Goal: Task Accomplishment & Management: Use online tool/utility

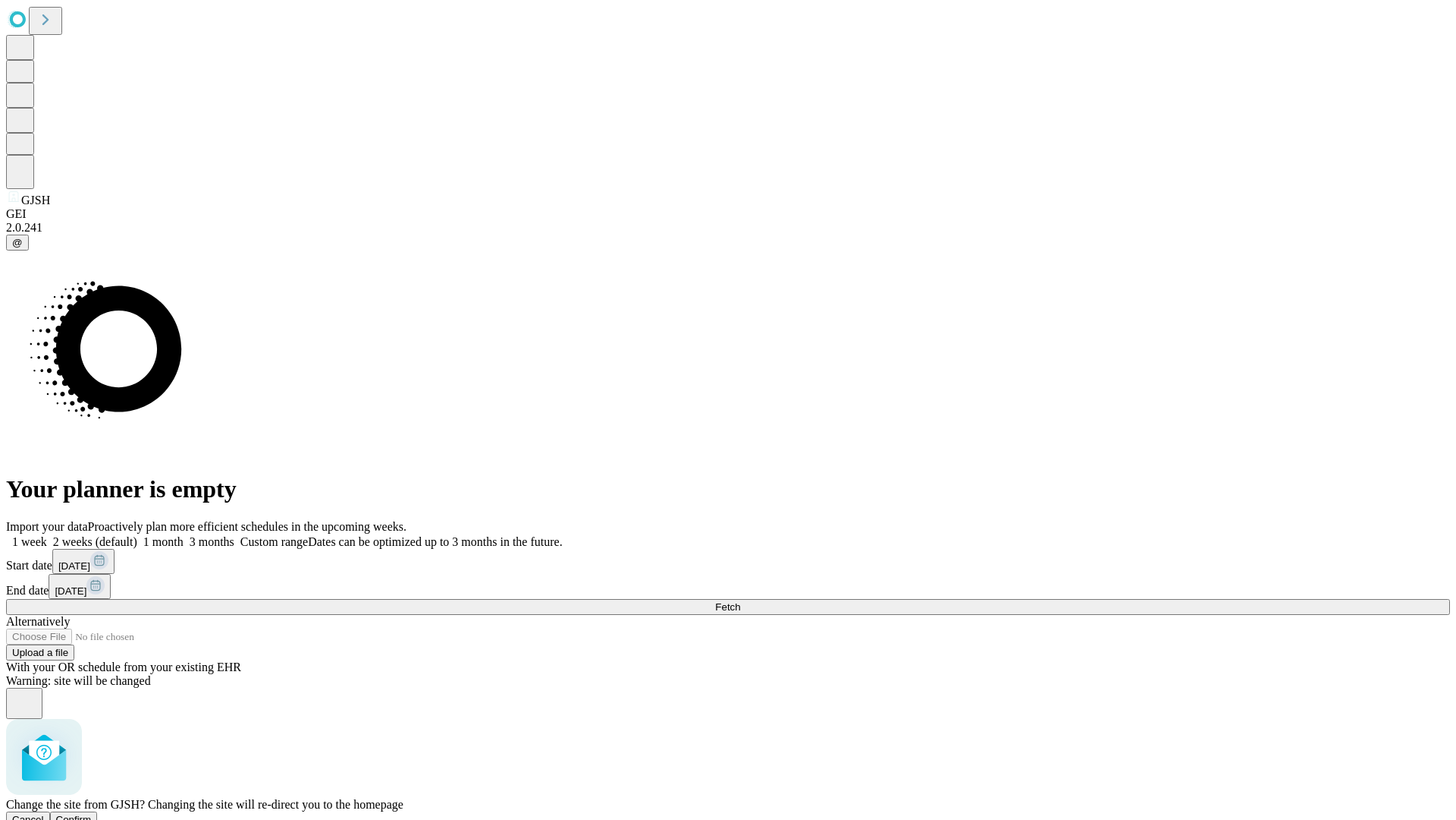
click at [92, 813] on span "Confirm" at bounding box center [73, 818] width 35 height 11
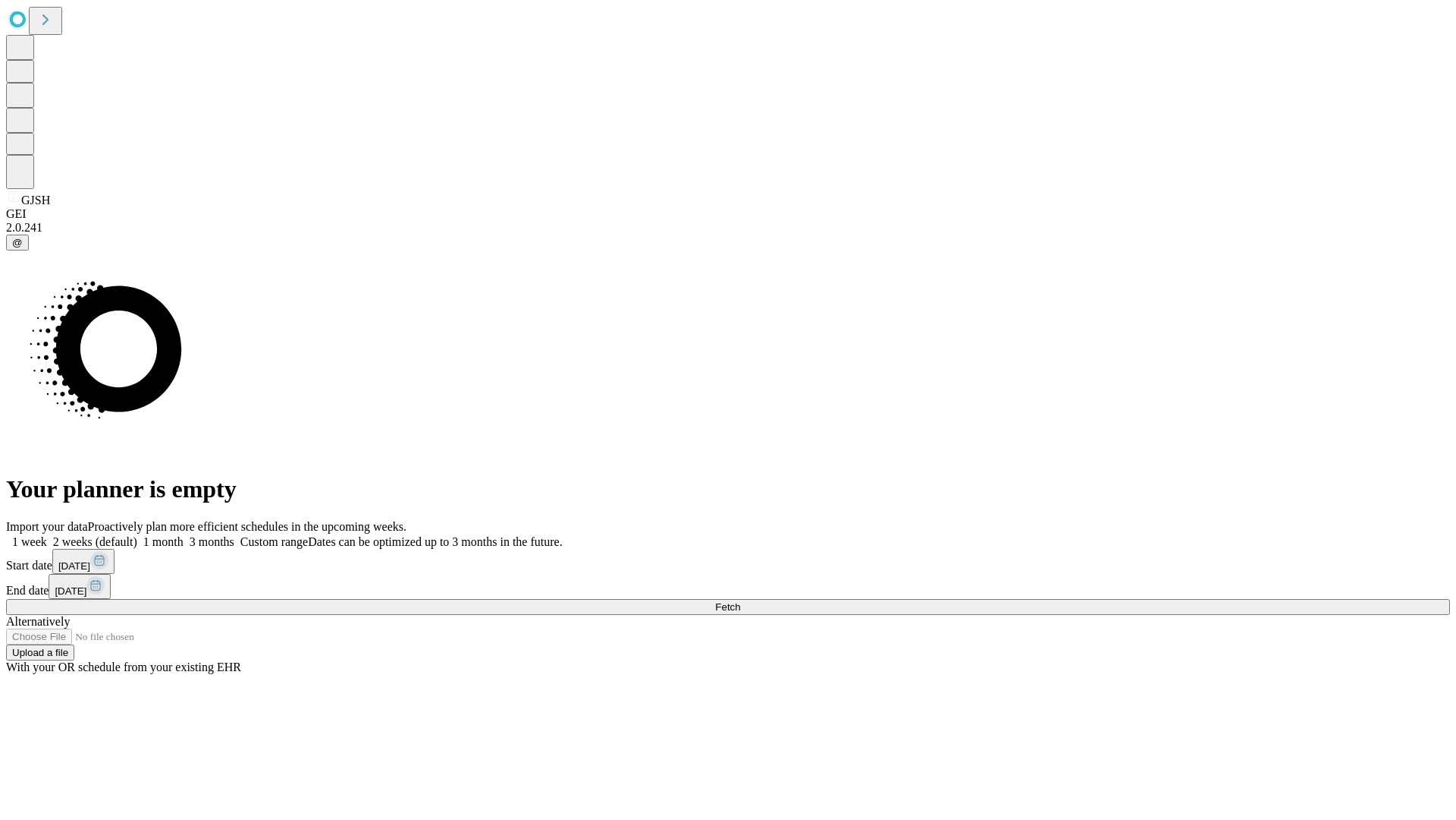
click at [137, 535] on label "2 weeks (default)" at bounding box center [92, 541] width 90 height 13
click at [740, 601] on span "Fetch" at bounding box center [727, 606] width 25 height 11
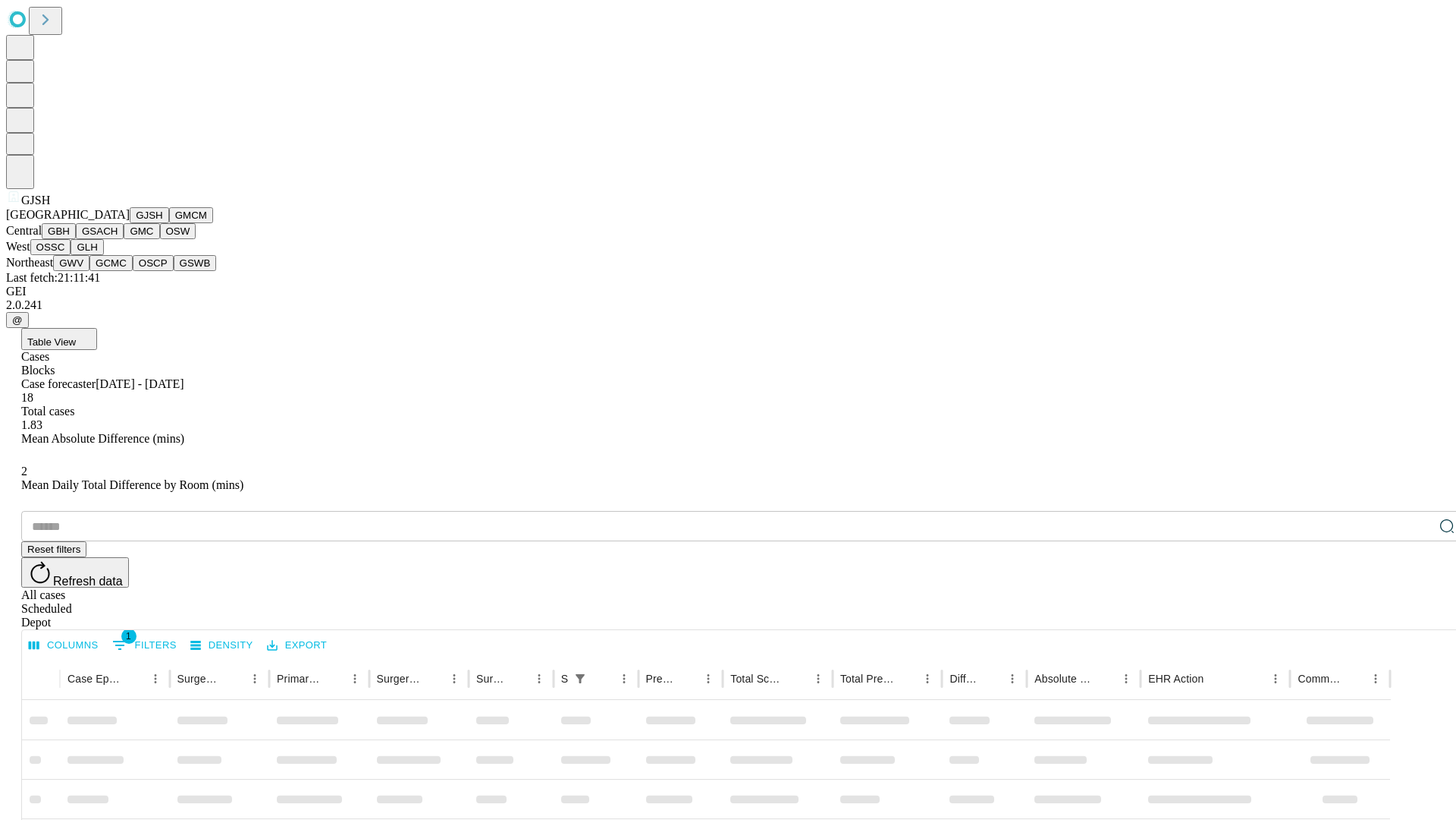
click at [169, 223] on button "GMCM" at bounding box center [191, 215] width 44 height 16
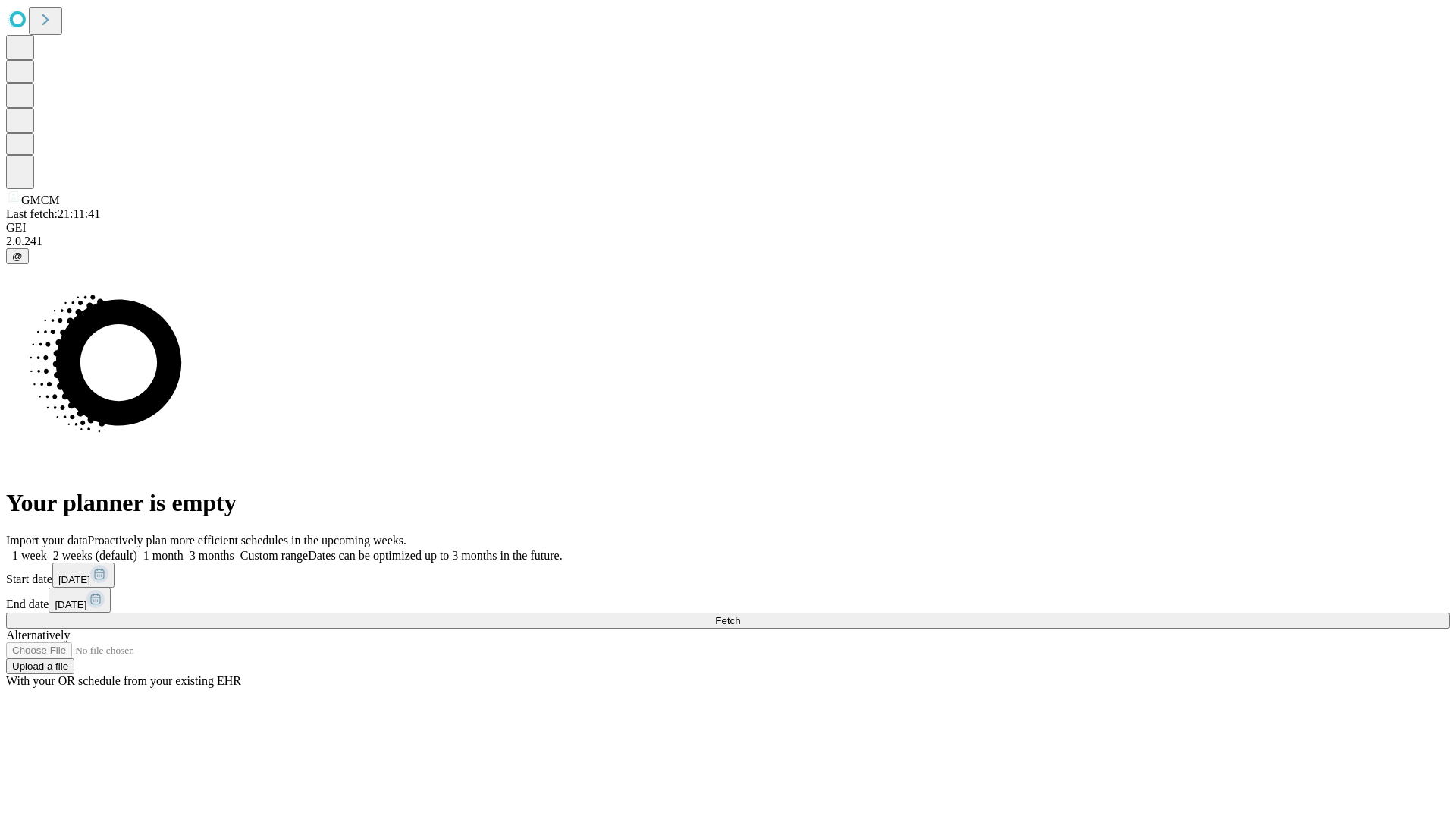
click at [137, 548] on label "2 weeks (default)" at bounding box center [92, 554] width 90 height 13
click at [740, 615] on span "Fetch" at bounding box center [727, 620] width 25 height 11
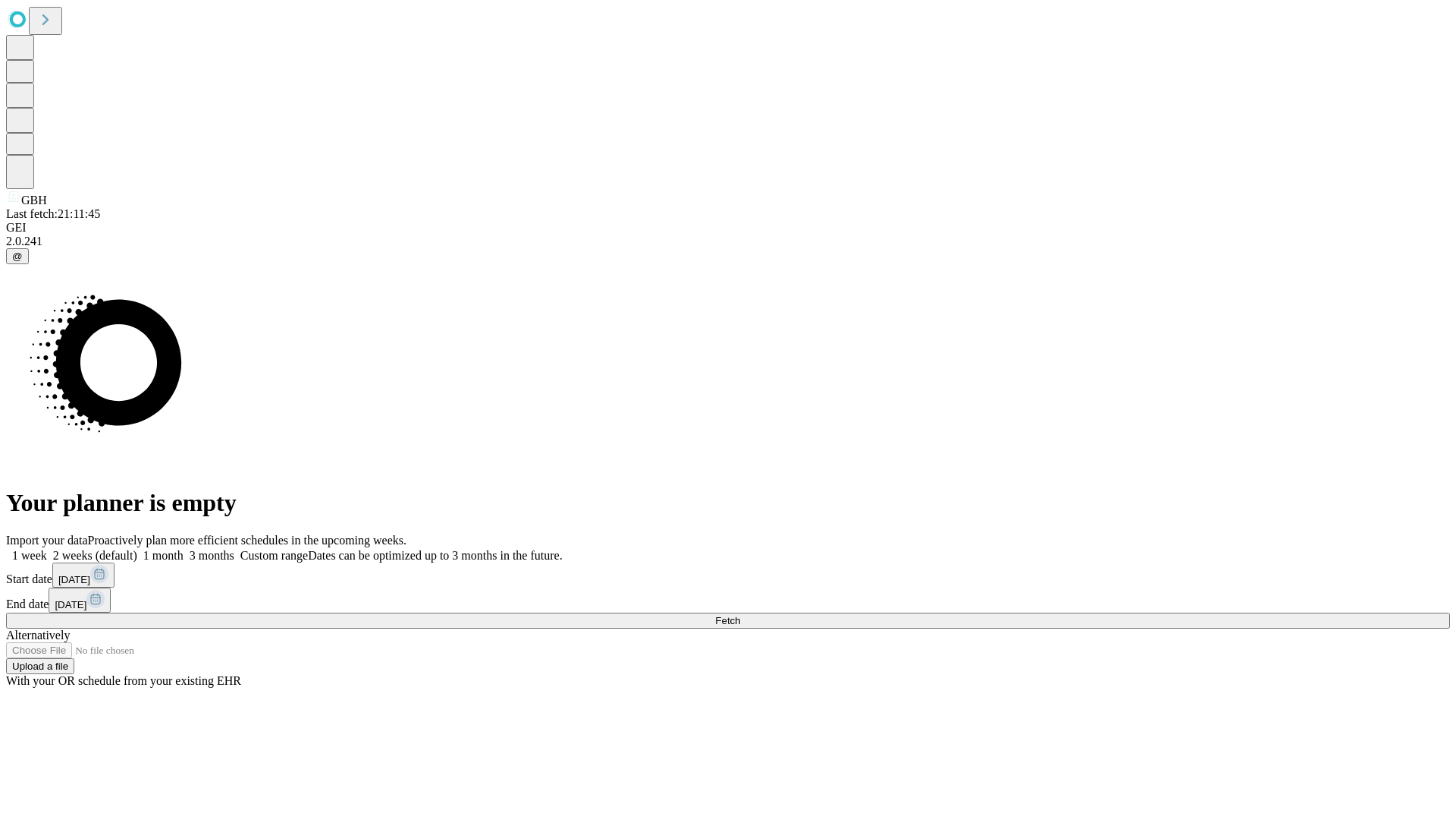
click at [740, 615] on span "Fetch" at bounding box center [727, 620] width 25 height 11
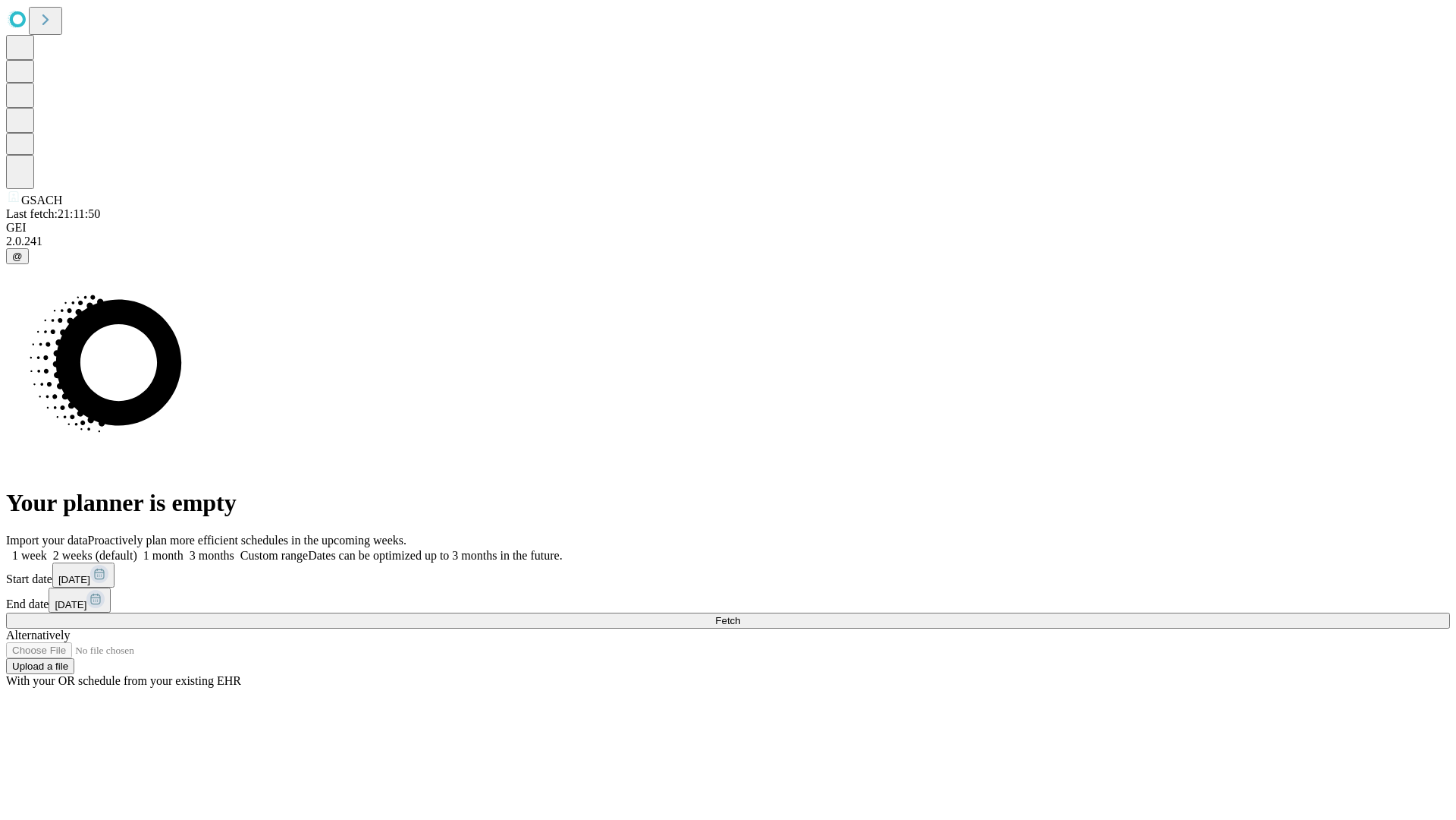
click at [137, 548] on label "2 weeks (default)" at bounding box center [92, 554] width 90 height 13
click at [740, 615] on span "Fetch" at bounding box center [727, 620] width 25 height 11
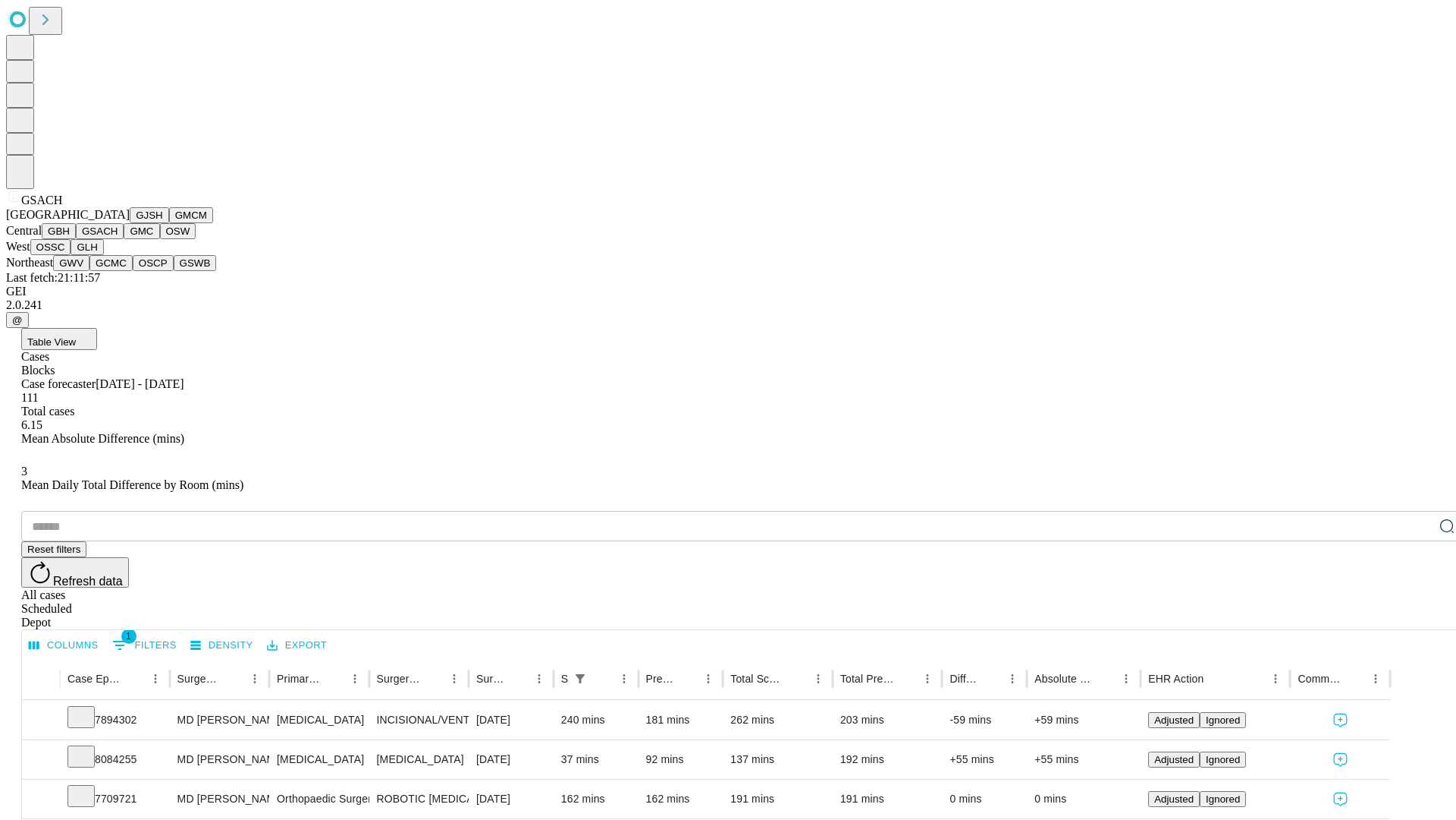
click at [124, 239] on button "GMC" at bounding box center [141, 231] width 35 height 16
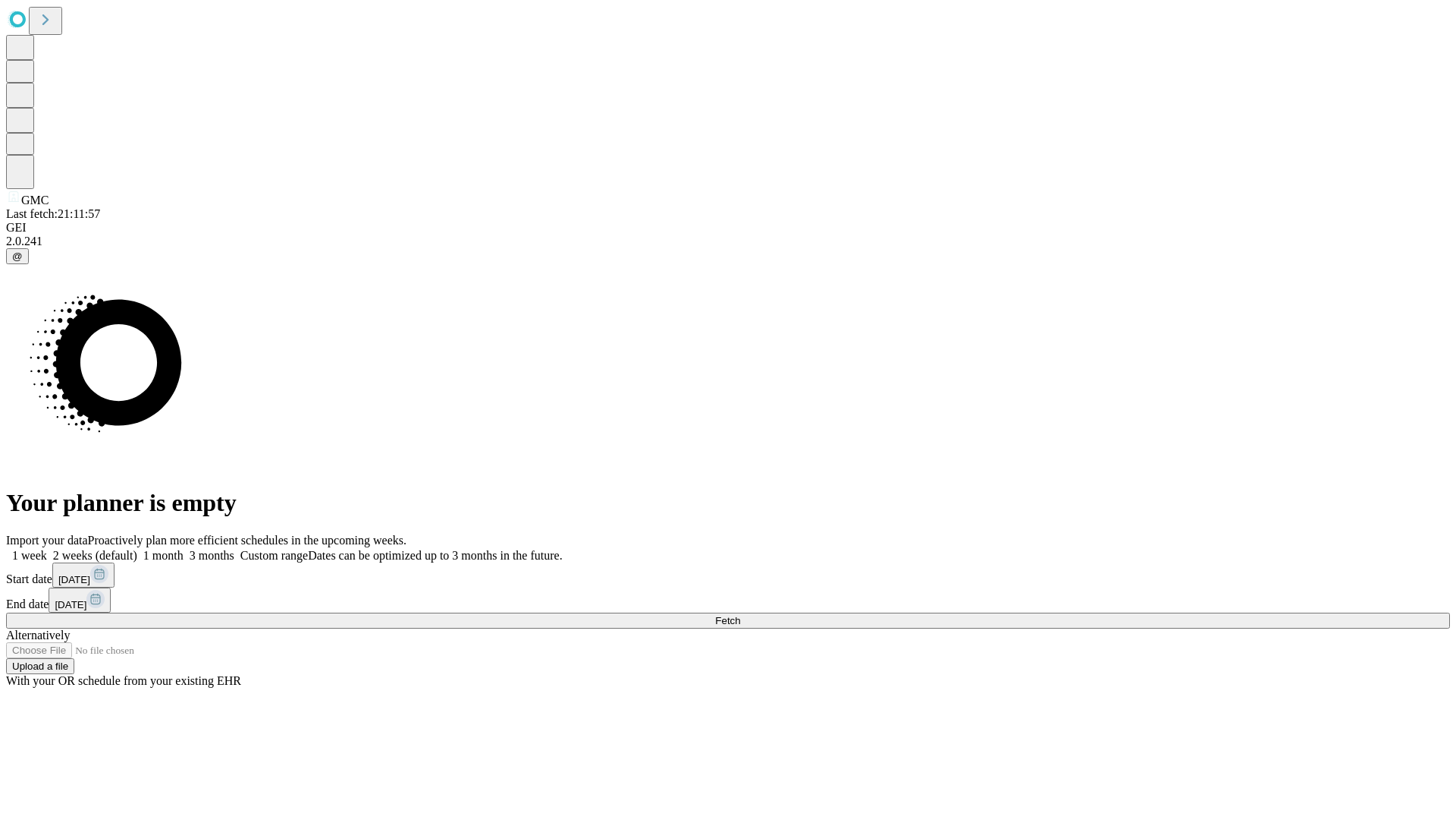
click at [740, 615] on span "Fetch" at bounding box center [727, 620] width 25 height 11
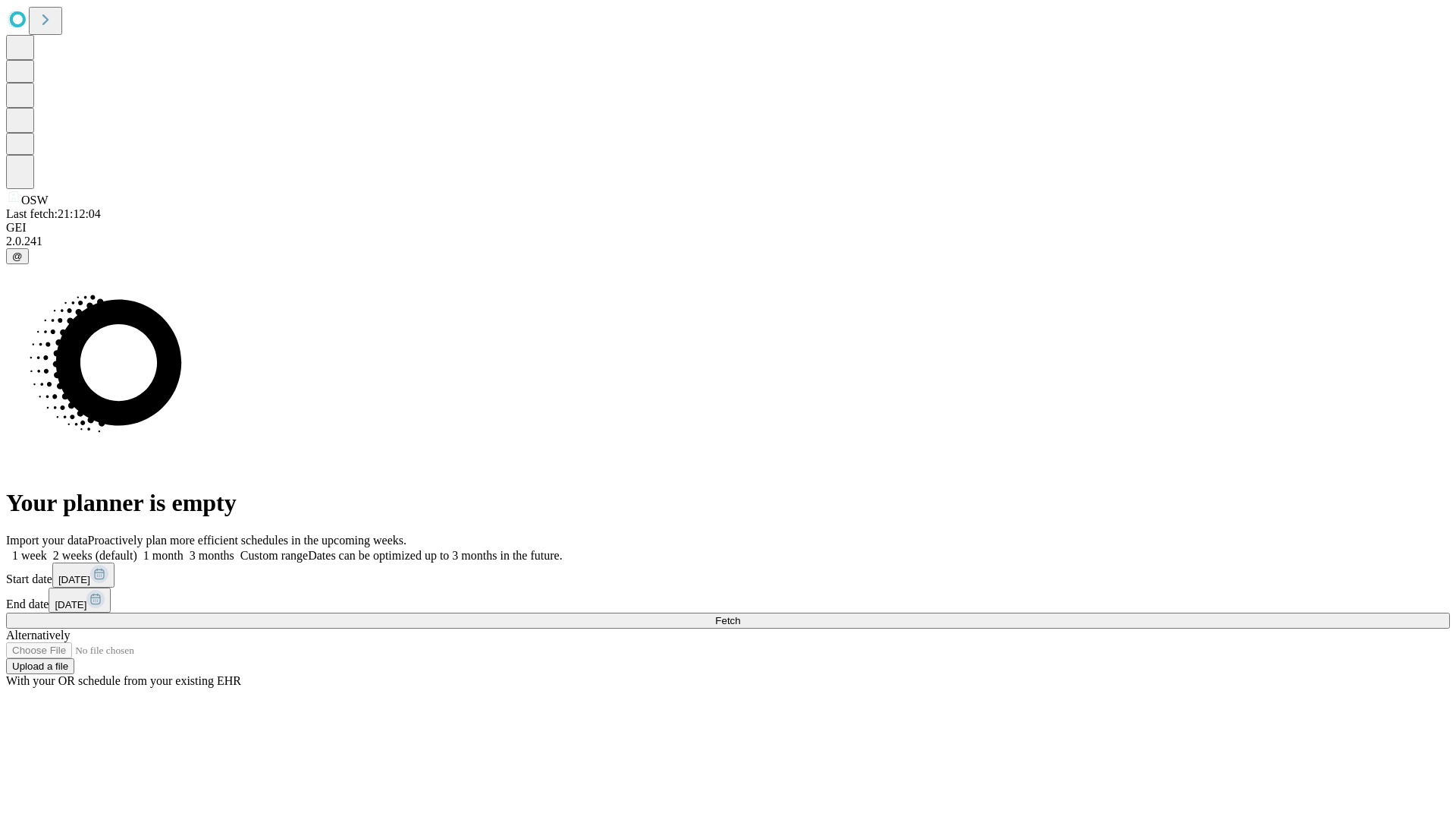
click at [740, 615] on span "Fetch" at bounding box center [727, 620] width 25 height 11
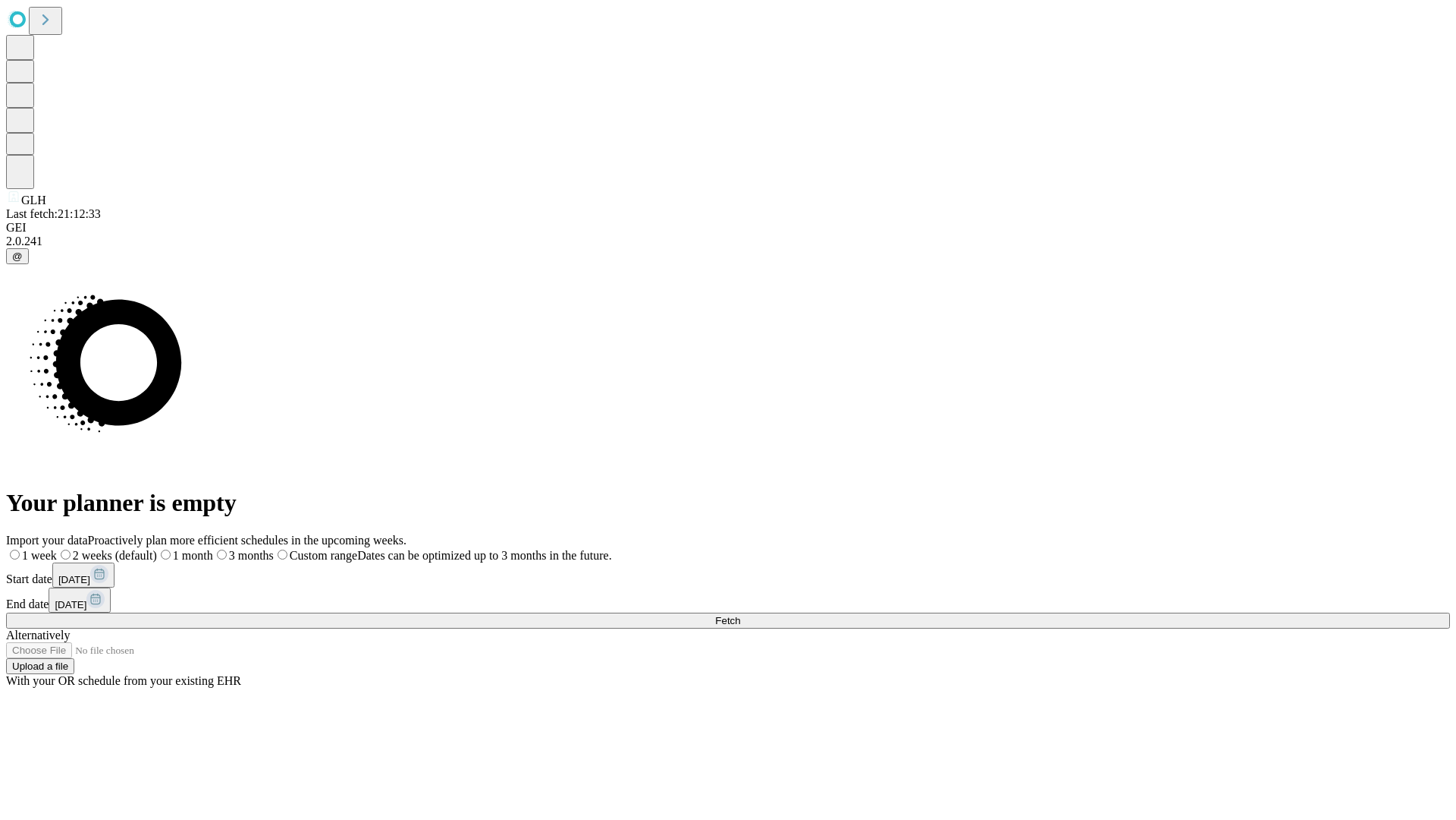
click at [740, 615] on span "Fetch" at bounding box center [727, 620] width 25 height 11
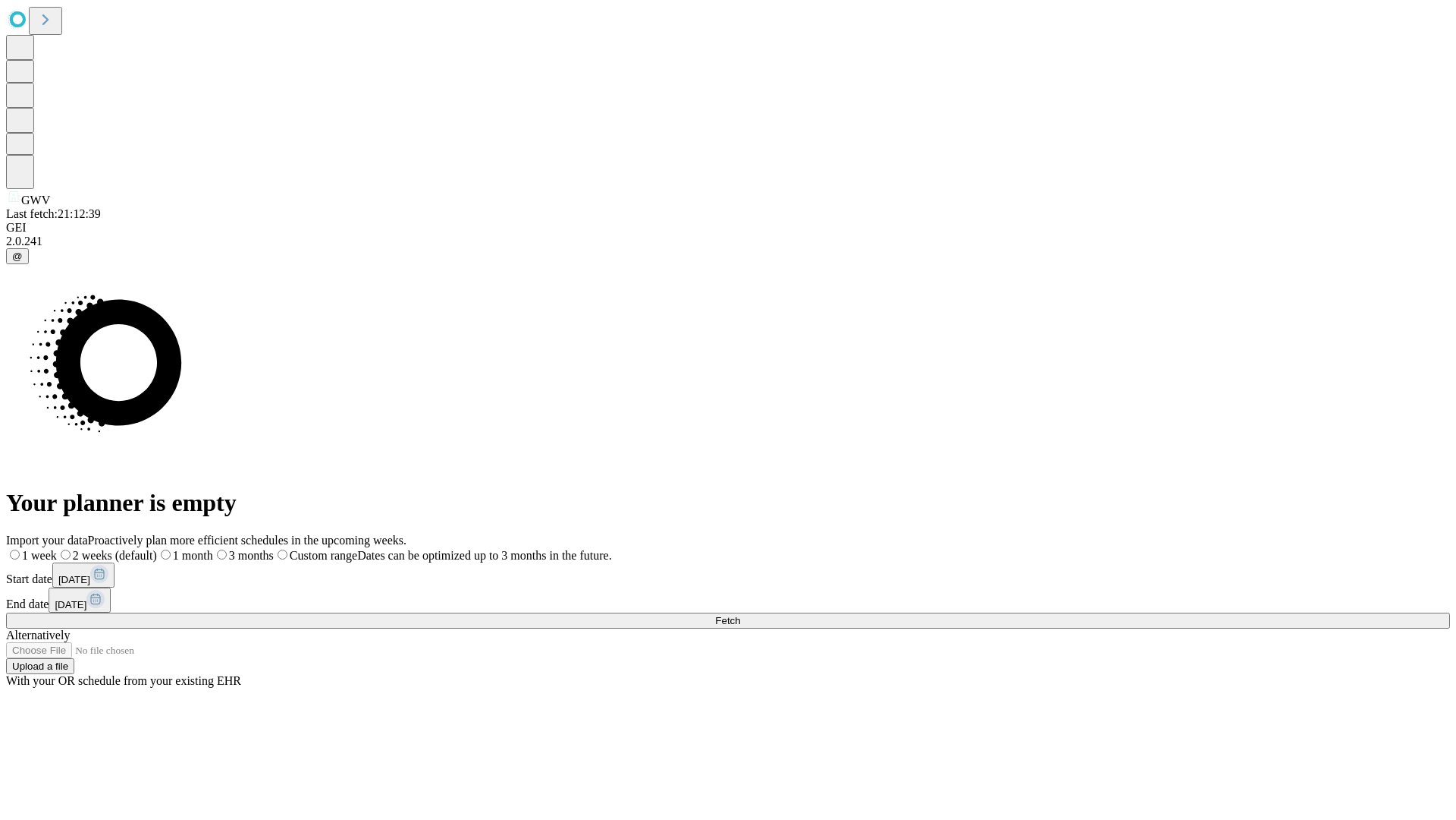
click at [740, 615] on span "Fetch" at bounding box center [727, 620] width 25 height 11
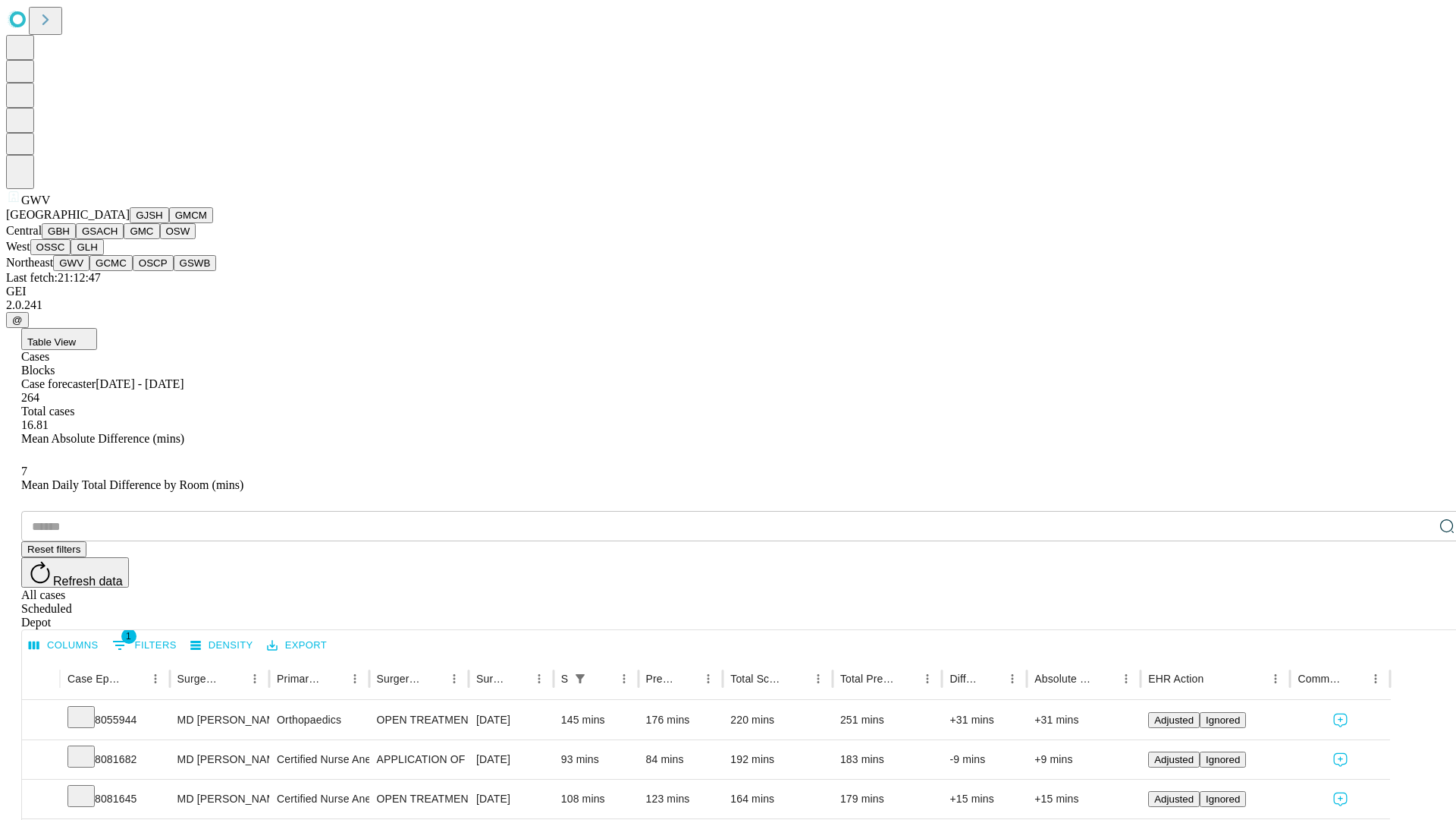
click at [118, 271] on button "GCMC" at bounding box center [112, 263] width 43 height 16
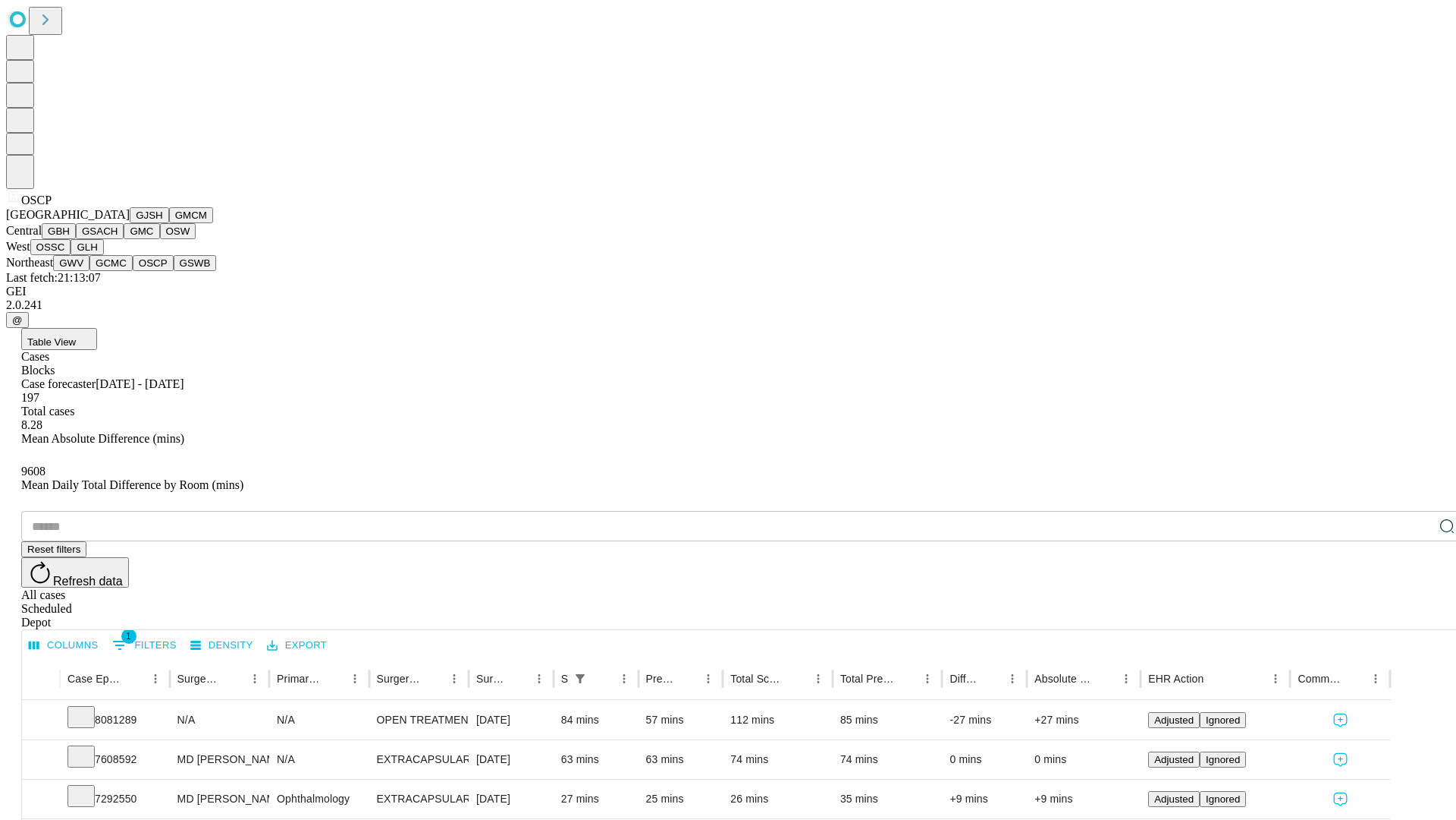
click at [174, 271] on button "GSWB" at bounding box center [195, 263] width 43 height 16
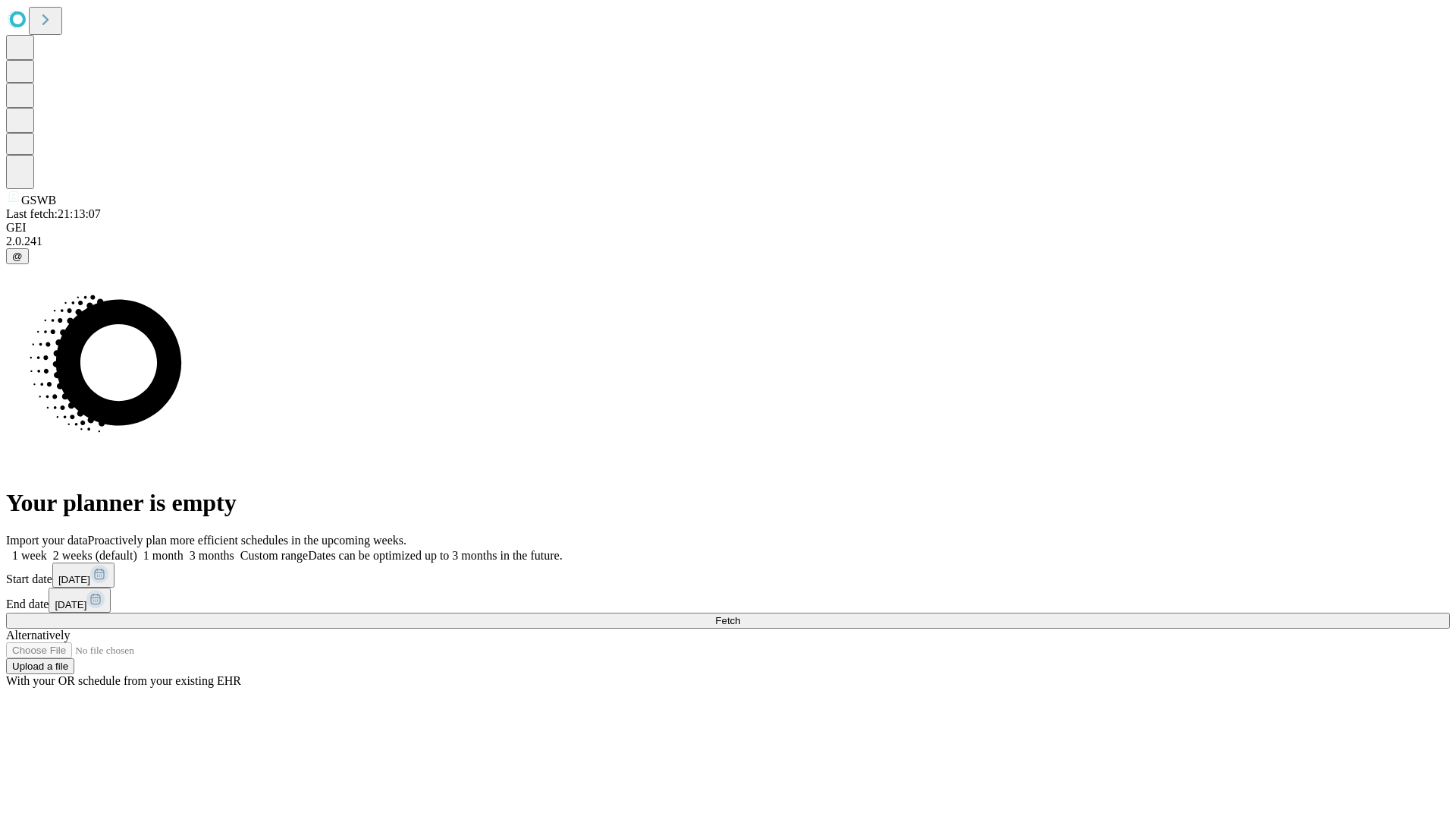
click at [137, 548] on label "2 weeks (default)" at bounding box center [92, 554] width 90 height 13
click at [740, 615] on span "Fetch" at bounding box center [727, 620] width 25 height 11
